Goal: Information Seeking & Learning: Understand process/instructions

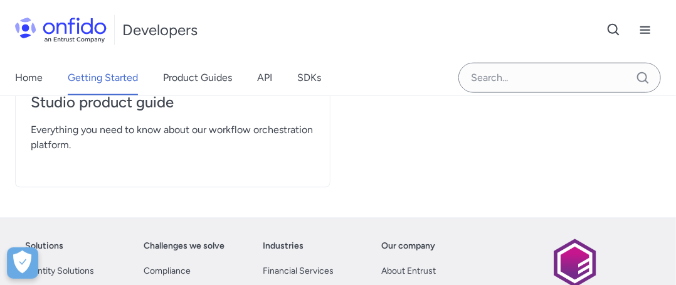
scroll to position [503, 0]
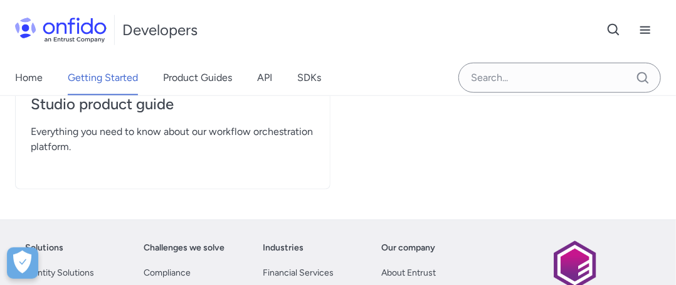
click at [380, 93] on div "Home Getting Started Product Guides API SDKs" at bounding box center [338, 77] width 676 height 35
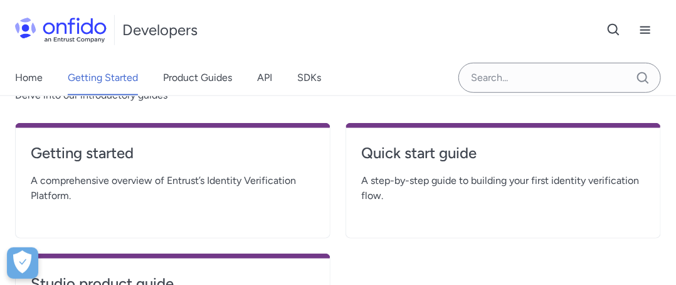
scroll to position [328, 0]
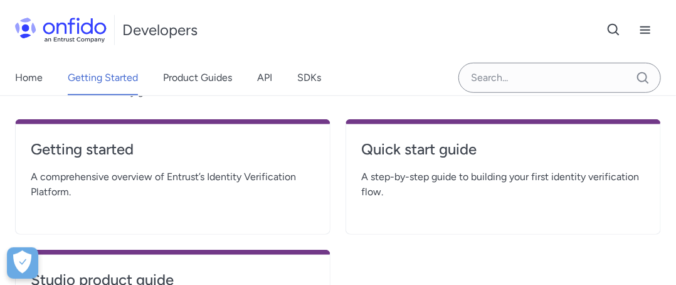
click at [220, 192] on span "A comprehensive overview of Entrust’s Identity Verification Platform." at bounding box center [173, 184] width 284 height 30
click at [425, 215] on div "Quick start guide A step-by-[PERSON_NAME] to building your first identity verif…" at bounding box center [502, 176] width 315 height 115
click at [387, 155] on h4 "Quick start guide" at bounding box center [503, 149] width 284 height 20
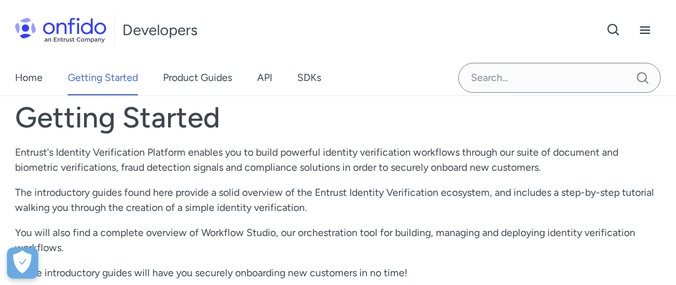
scroll to position [0, 0]
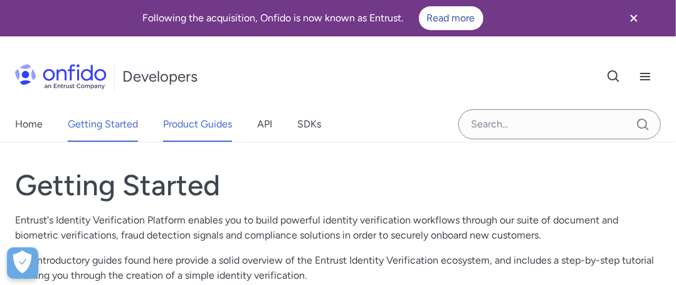
click at [225, 125] on link "Product Guides" at bounding box center [197, 124] width 69 height 35
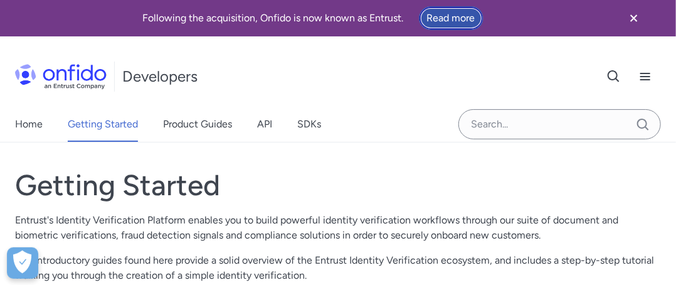
click at [437, 15] on link "Read more" at bounding box center [451, 18] width 65 height 24
